Goal: Task Accomplishment & Management: Manage account settings

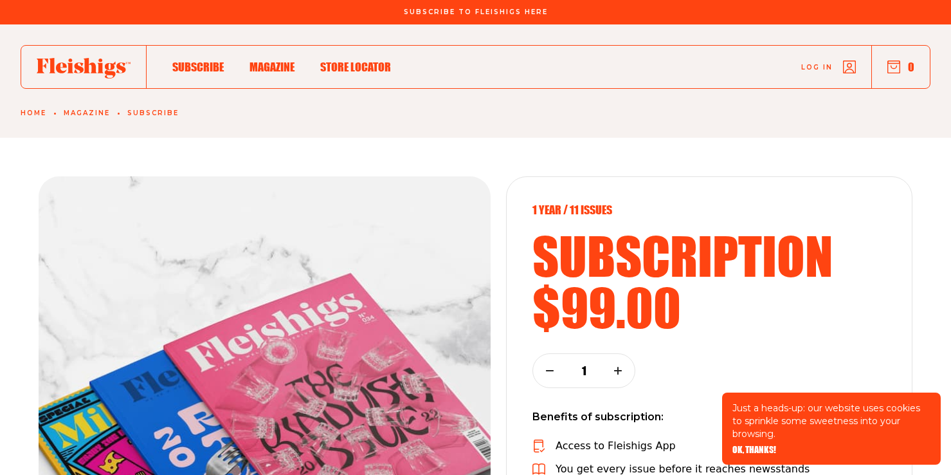
click at [807, 62] on span "Log in" at bounding box center [818, 58] width 32 height 10
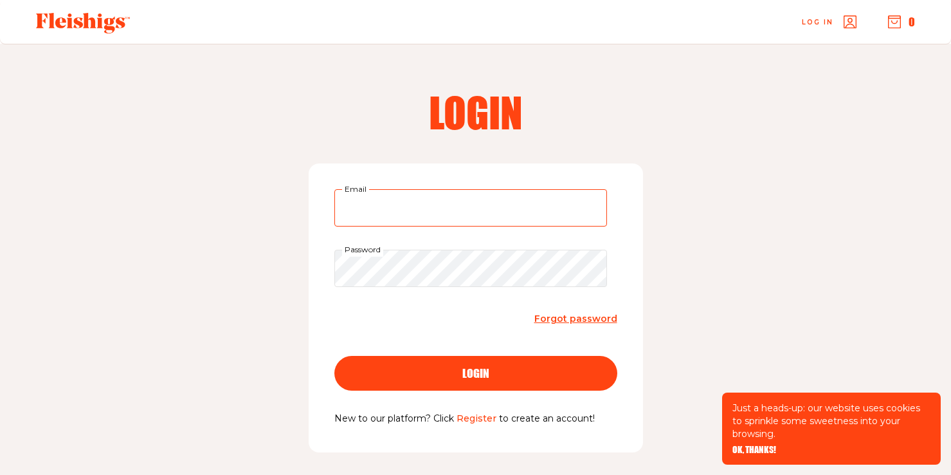
click at [413, 214] on input "Email" at bounding box center [471, 207] width 273 height 37
type input "shirabauman@gmail.com"
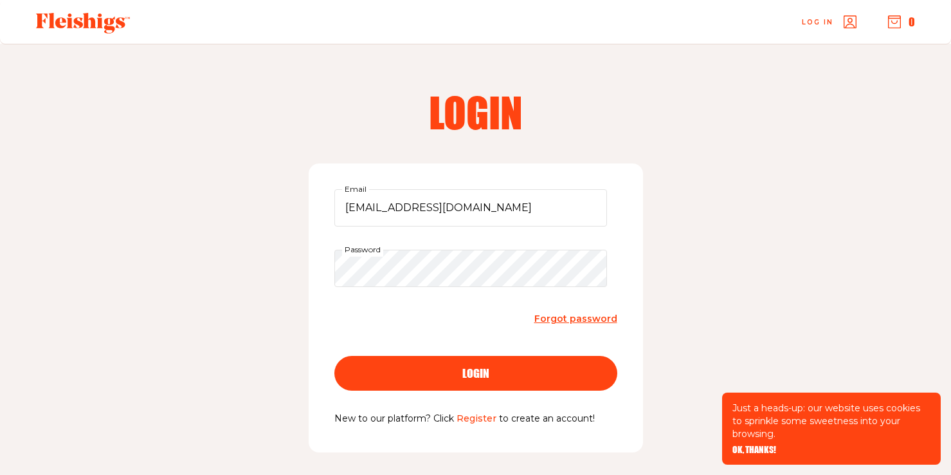
click at [497, 384] on button "login" at bounding box center [476, 373] width 283 height 35
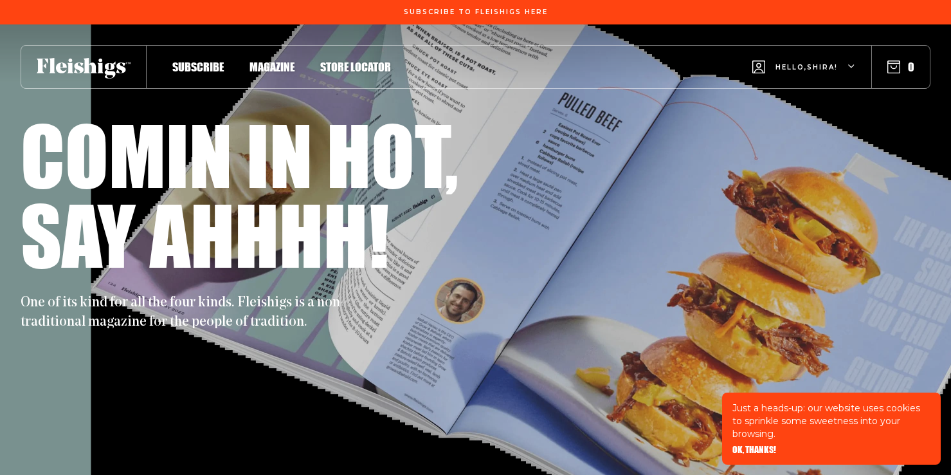
click at [826, 62] on span "Hello, [PERSON_NAME] !" at bounding box center [807, 77] width 62 height 30
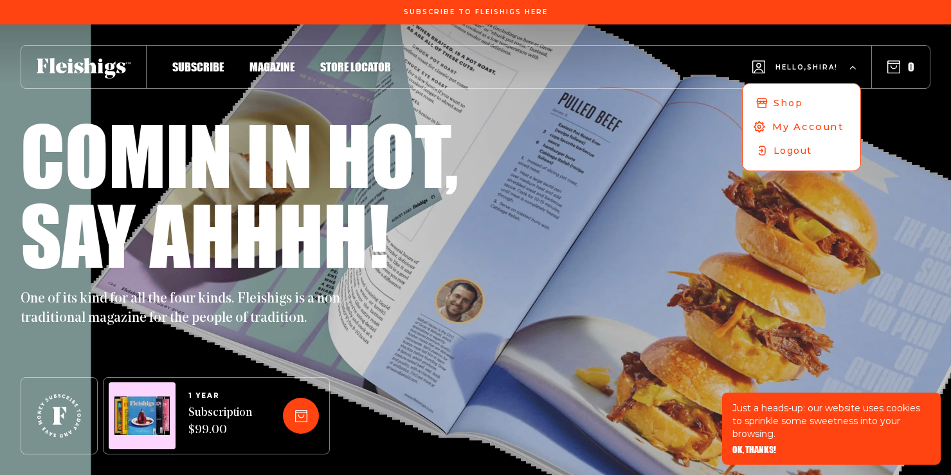
click at [803, 116] on link "My Account" at bounding box center [802, 127] width 124 height 25
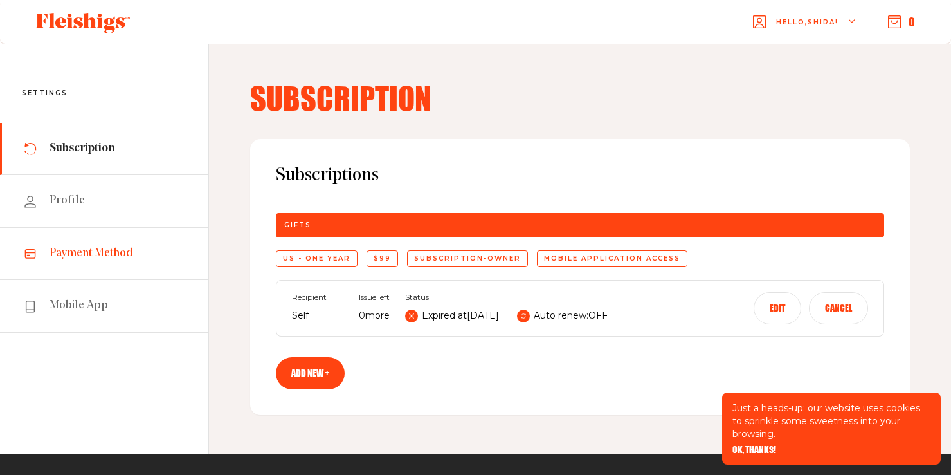
click at [113, 239] on link "Payment Method" at bounding box center [104, 254] width 208 height 52
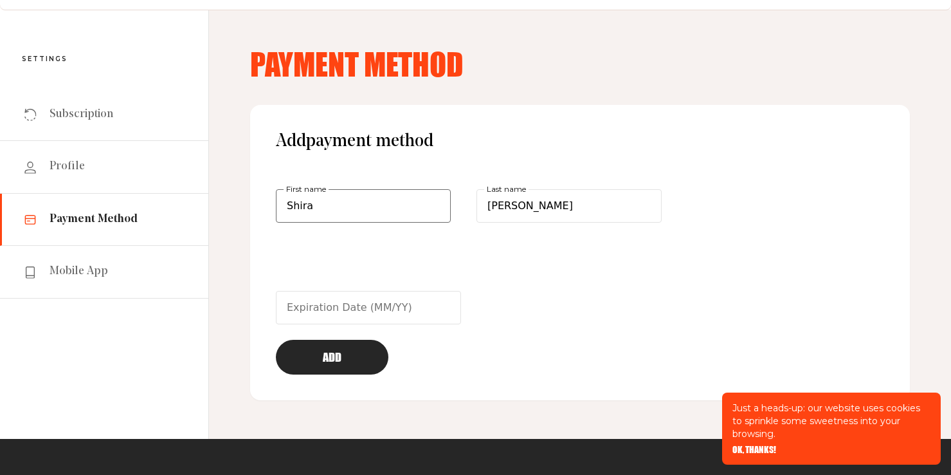
scroll to position [60, 0]
